Goal: Transaction & Acquisition: Purchase product/service

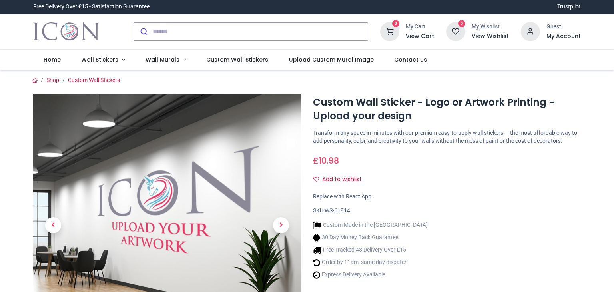
click at [82, 34] on img "Logo of Icon Wall Stickers" at bounding box center [66, 31] width 66 height 22
